Goal: Unclear: Browse casually

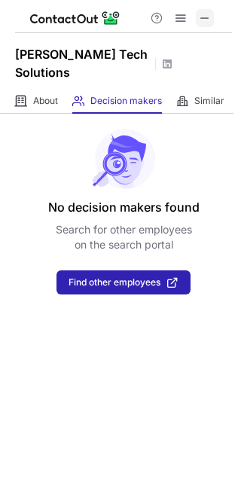
click at [206, 20] on span at bounding box center [205, 18] width 12 height 12
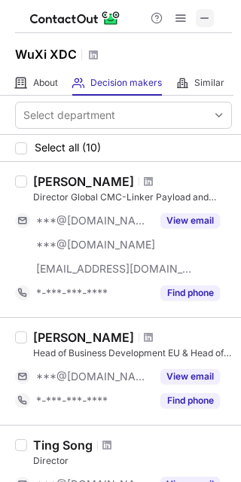
click at [211, 14] on button at bounding box center [205, 18] width 18 height 18
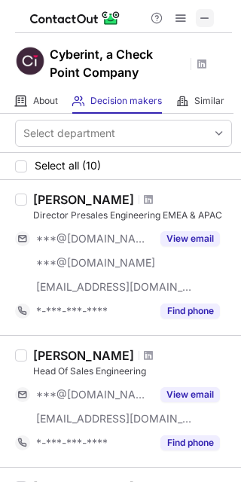
click at [205, 14] on span at bounding box center [205, 18] width 12 height 12
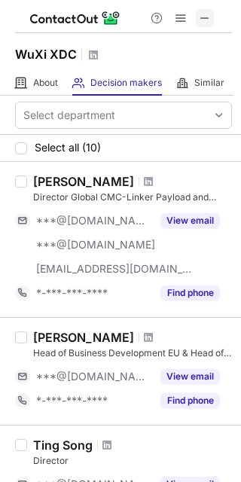
click at [206, 12] on span at bounding box center [205, 18] width 12 height 12
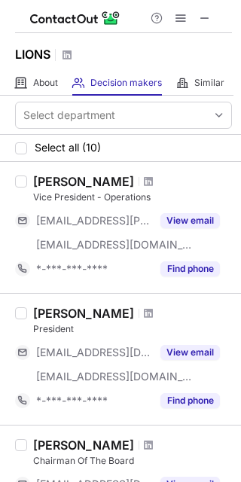
click at [203, 28] on div at bounding box center [123, 16] width 217 height 33
click at [204, 20] on span at bounding box center [205, 18] width 12 height 12
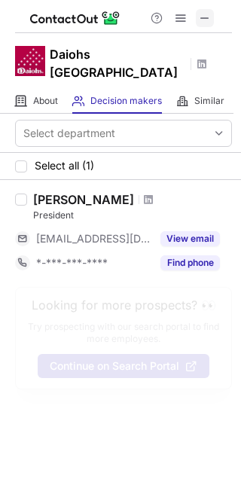
click at [203, 16] on span at bounding box center [205, 18] width 12 height 12
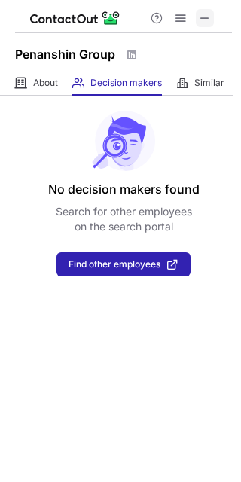
click at [201, 18] on span at bounding box center [205, 18] width 12 height 12
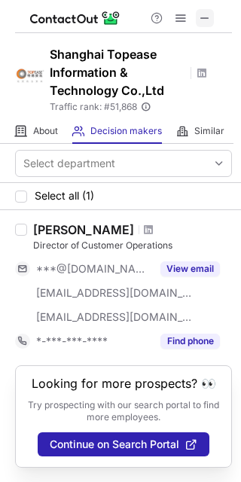
click at [206, 20] on span at bounding box center [205, 18] width 12 height 12
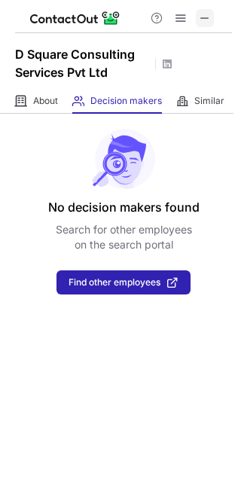
click at [206, 12] on span at bounding box center [205, 18] width 12 height 12
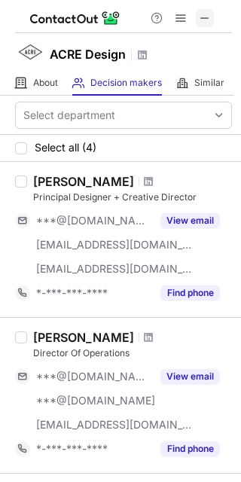
click at [204, 14] on span at bounding box center [205, 18] width 12 height 12
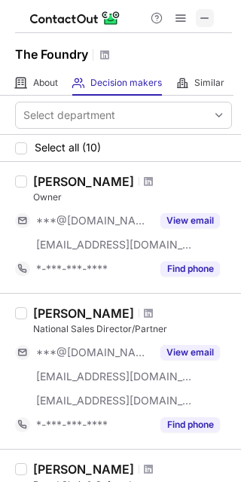
click at [201, 19] on span at bounding box center [205, 18] width 12 height 12
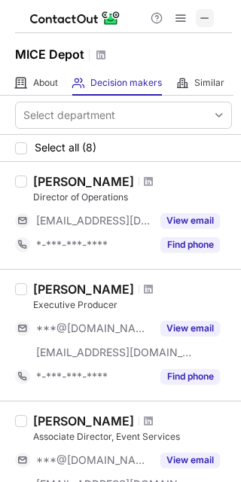
click at [201, 20] on span at bounding box center [205, 18] width 12 height 12
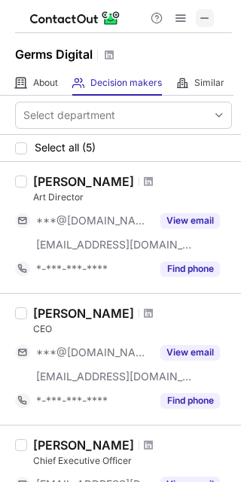
click at [209, 14] on span at bounding box center [205, 18] width 12 height 12
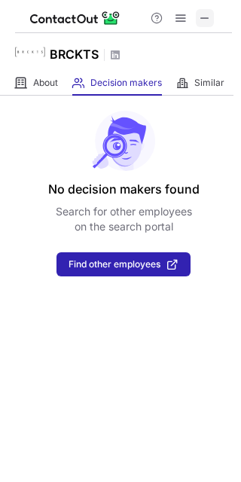
click at [201, 16] on span at bounding box center [205, 18] width 12 height 12
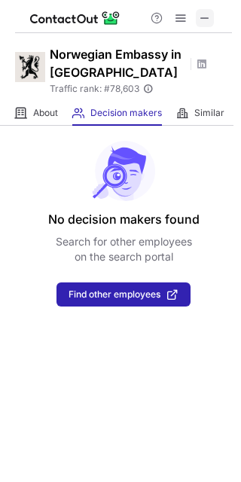
click at [206, 18] on span at bounding box center [205, 18] width 12 height 12
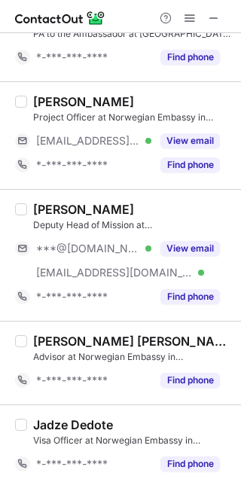
scroll to position [713, 0]
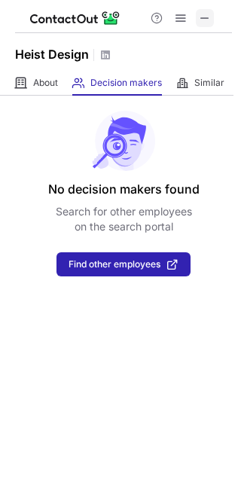
click at [199, 12] on span at bounding box center [205, 18] width 12 height 12
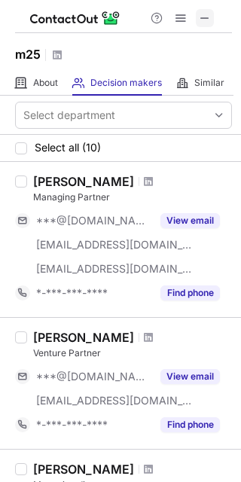
click at [200, 17] on span at bounding box center [205, 18] width 12 height 12
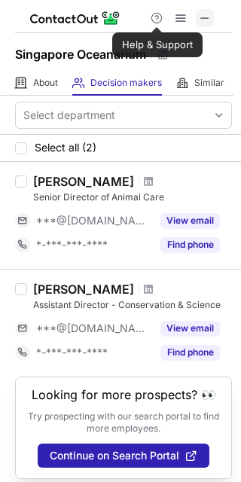
click at [198, 14] on button at bounding box center [205, 18] width 18 height 18
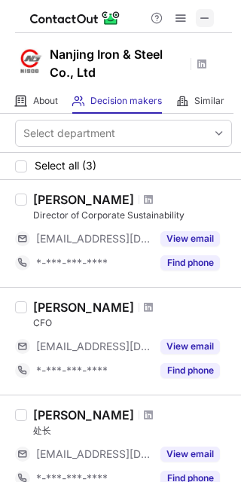
click at [205, 12] on span at bounding box center [205, 18] width 12 height 12
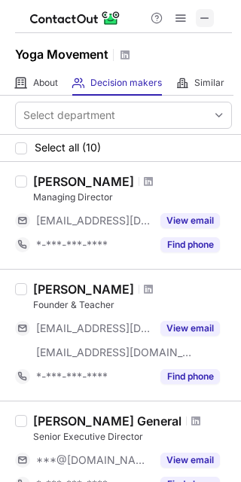
click at [203, 15] on span at bounding box center [205, 18] width 12 height 12
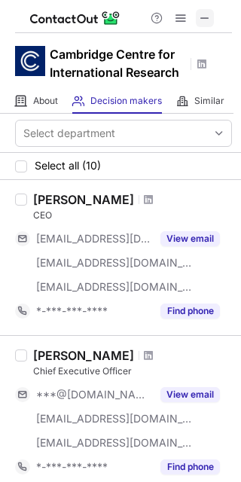
click at [204, 14] on span at bounding box center [205, 18] width 12 height 12
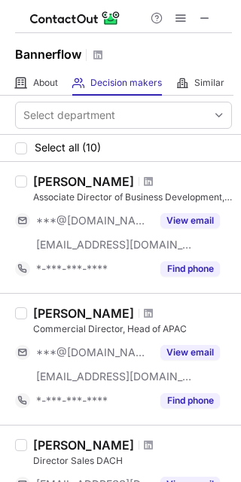
click at [217, 22] on div at bounding box center [123, 16] width 217 height 33
click at [210, 8] on div at bounding box center [123, 16] width 217 height 33
click at [208, 16] on span at bounding box center [205, 18] width 12 height 12
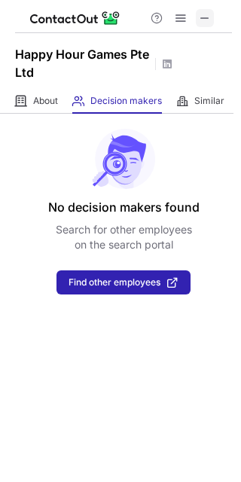
click at [204, 18] on span at bounding box center [205, 18] width 12 height 12
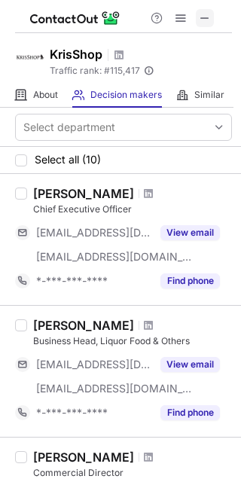
click at [204, 22] on span at bounding box center [205, 18] width 12 height 12
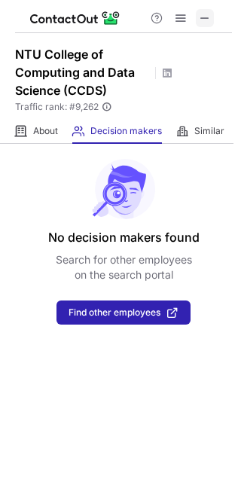
click at [197, 20] on button at bounding box center [205, 18] width 18 height 18
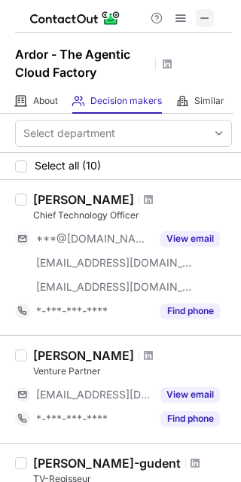
click at [210, 14] on span at bounding box center [205, 18] width 12 height 12
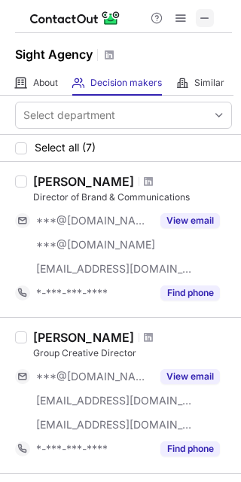
click at [209, 12] on span at bounding box center [205, 18] width 12 height 12
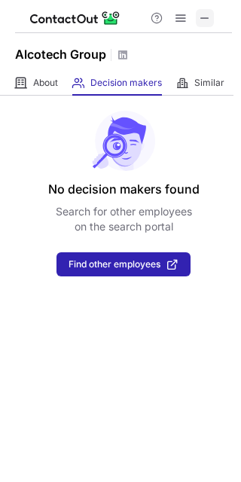
click at [204, 14] on span at bounding box center [205, 18] width 12 height 12
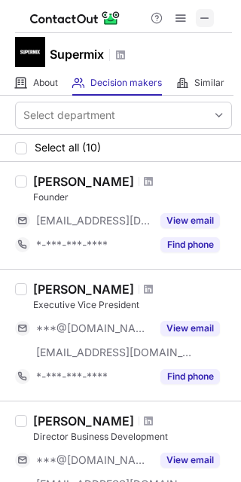
click at [206, 14] on span at bounding box center [205, 18] width 12 height 12
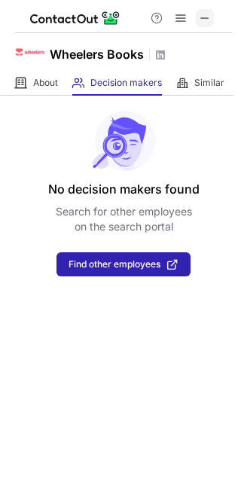
click at [210, 16] on span at bounding box center [205, 18] width 12 height 12
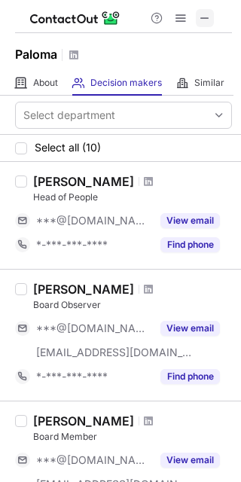
click at [206, 12] on span at bounding box center [205, 18] width 12 height 12
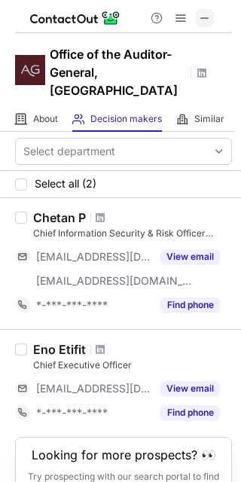
click at [206, 19] on span at bounding box center [205, 18] width 12 height 12
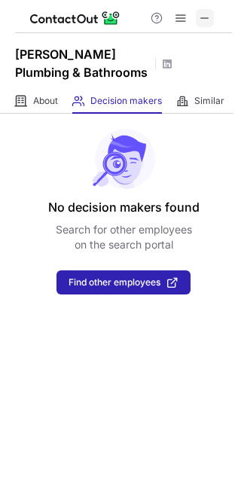
click at [208, 15] on span at bounding box center [205, 18] width 12 height 12
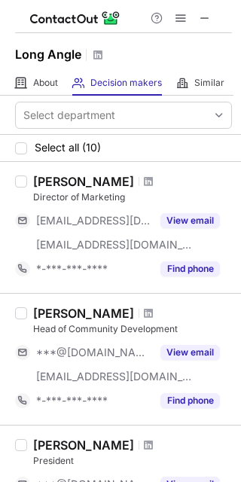
click at [206, 28] on div at bounding box center [123, 16] width 217 height 33
click at [206, 16] on span at bounding box center [205, 18] width 12 height 12
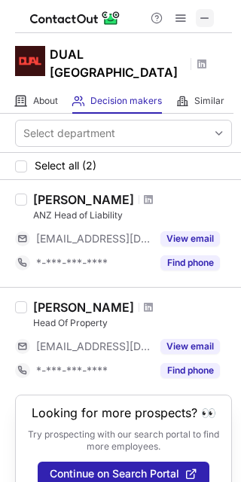
click at [208, 13] on span at bounding box center [205, 18] width 12 height 12
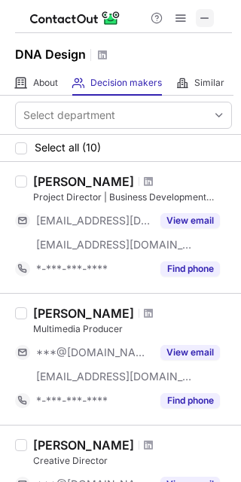
click at [205, 16] on span at bounding box center [205, 18] width 12 height 12
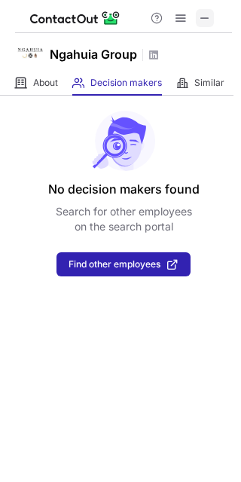
click at [198, 18] on button at bounding box center [205, 18] width 18 height 18
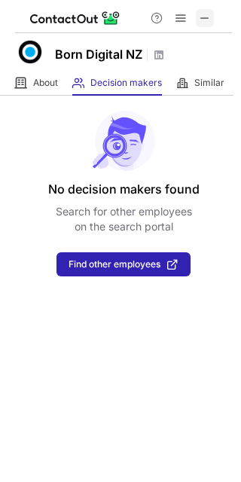
click at [203, 16] on span at bounding box center [205, 18] width 12 height 12
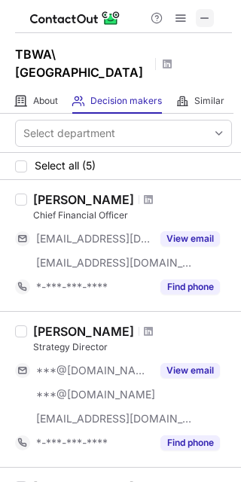
click at [206, 17] on span at bounding box center [205, 18] width 12 height 12
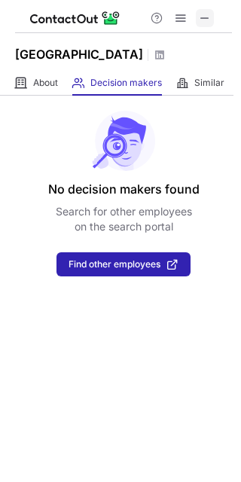
click at [209, 20] on span at bounding box center [205, 18] width 12 height 12
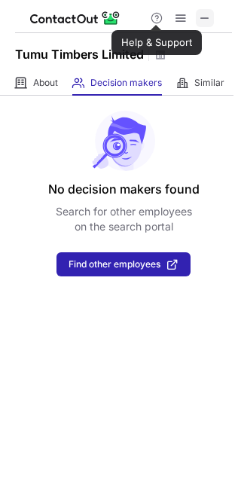
click at [206, 20] on span at bounding box center [205, 18] width 12 height 12
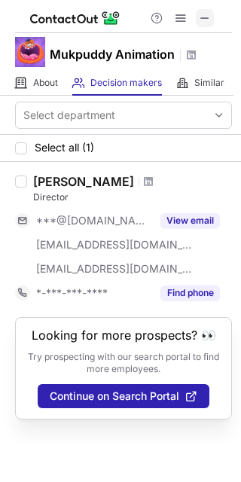
click at [208, 14] on span at bounding box center [205, 18] width 12 height 12
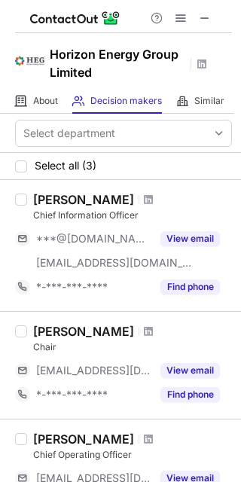
click at [204, 8] on div at bounding box center [123, 16] width 217 height 33
click at [206, 22] on span at bounding box center [205, 18] width 12 height 12
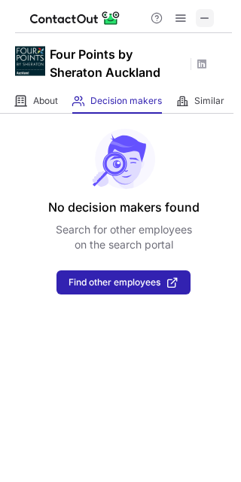
click at [209, 14] on span at bounding box center [205, 18] width 12 height 12
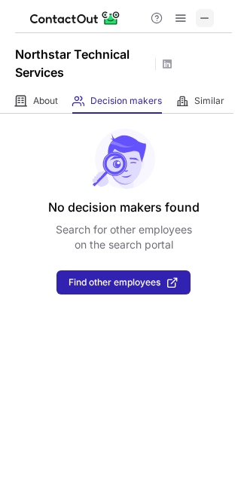
click at [205, 22] on span at bounding box center [205, 18] width 12 height 12
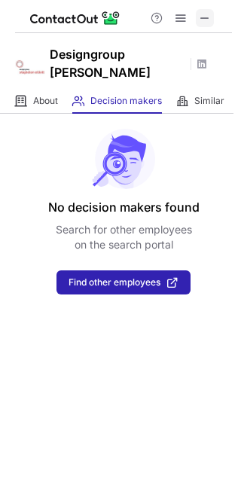
click at [206, 20] on span at bounding box center [205, 18] width 12 height 12
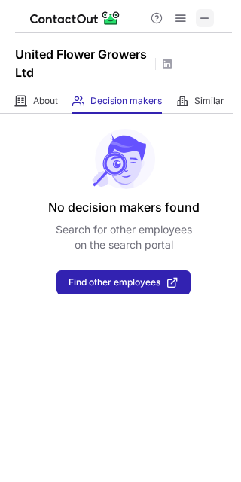
click at [211, 20] on button at bounding box center [205, 18] width 18 height 18
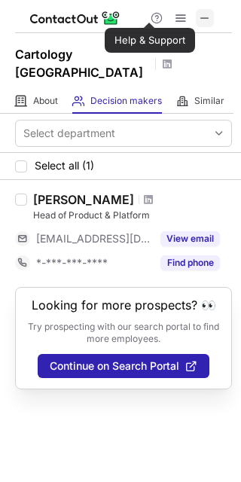
click at [200, 17] on span at bounding box center [205, 18] width 12 height 12
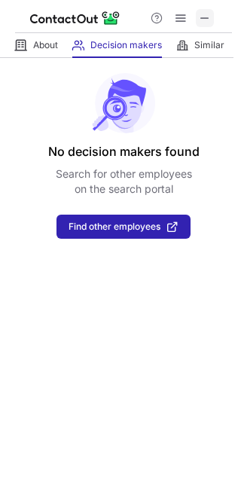
click at [206, 20] on span at bounding box center [205, 18] width 12 height 12
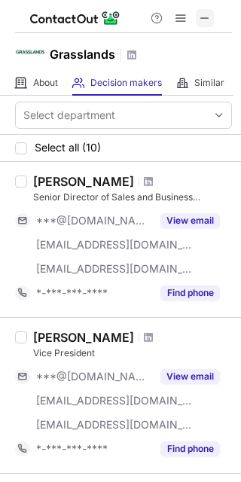
click at [204, 15] on span at bounding box center [205, 18] width 12 height 12
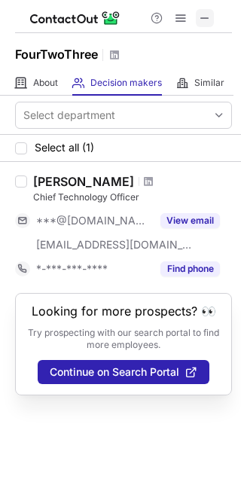
click at [201, 18] on span at bounding box center [205, 18] width 12 height 12
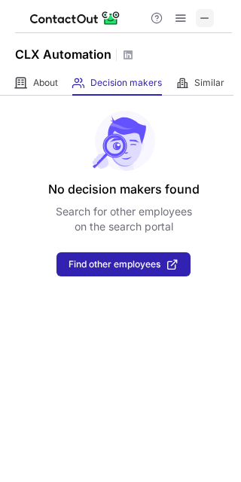
click at [202, 16] on span at bounding box center [205, 18] width 12 height 12
click at [200, 12] on span at bounding box center [205, 18] width 12 height 12
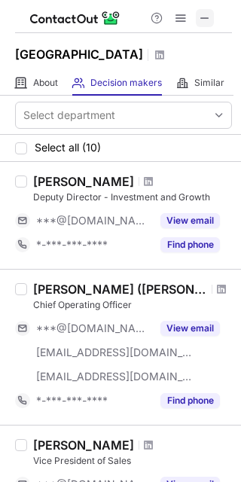
click at [206, 12] on span at bounding box center [205, 18] width 12 height 12
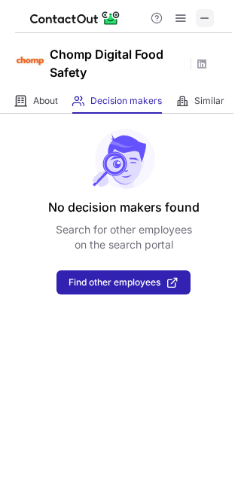
click at [204, 20] on div at bounding box center [123, 16] width 217 height 33
click at [204, 20] on span at bounding box center [205, 18] width 12 height 12
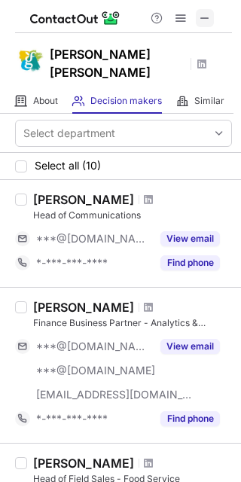
click at [204, 19] on span at bounding box center [205, 18] width 12 height 12
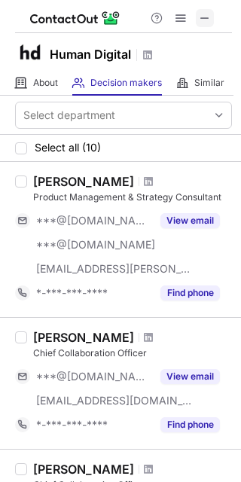
click at [210, 12] on span at bounding box center [205, 18] width 12 height 12
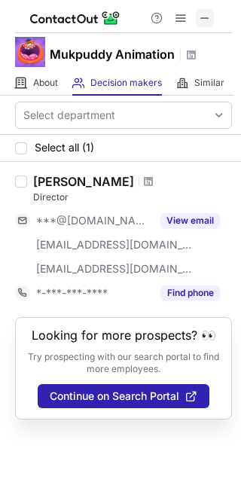
click at [202, 24] on span at bounding box center [205, 18] width 12 height 12
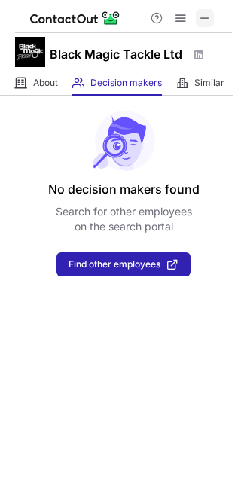
click at [207, 13] on span at bounding box center [205, 18] width 12 height 12
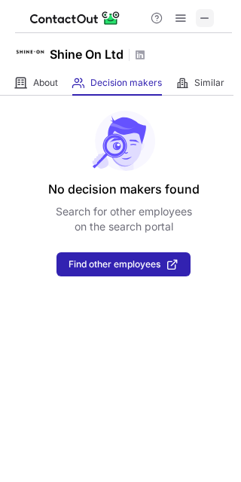
click at [208, 12] on span at bounding box center [205, 18] width 12 height 12
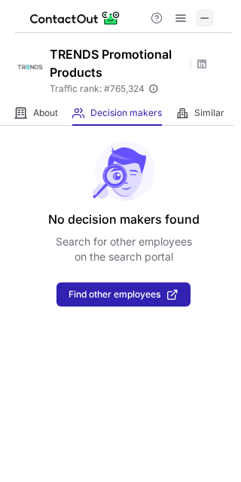
click at [210, 16] on span at bounding box center [205, 18] width 12 height 12
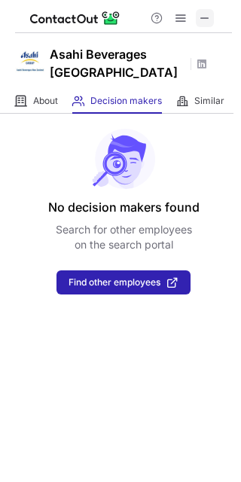
click at [205, 16] on span at bounding box center [205, 18] width 12 height 12
